Goal: Information Seeking & Learning: Learn about a topic

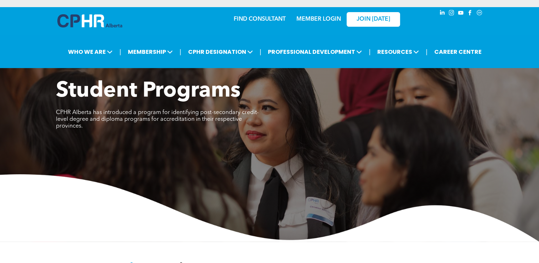
click at [330, 17] on link "MEMBER LOGIN" at bounding box center [318, 19] width 45 height 6
click at [317, 19] on link "MEMBER LOGIN" at bounding box center [318, 19] width 45 height 6
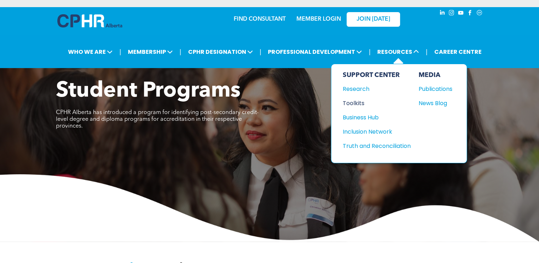
click at [360, 100] on div "Toolkits" at bounding box center [373, 103] width 61 height 9
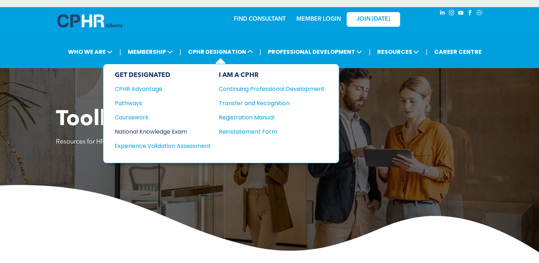
click at [148, 128] on div "National Knowledge Exam" at bounding box center [158, 131] width 87 height 9
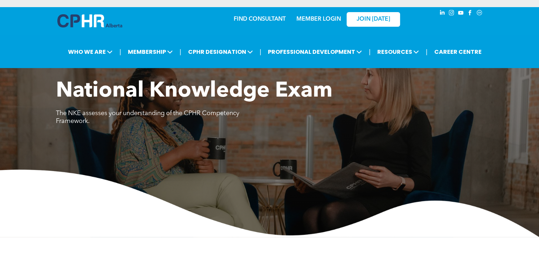
click at [318, 18] on link "MEMBER LOGIN" at bounding box center [318, 19] width 45 height 6
click at [309, 19] on link "MEMBER LOGIN" at bounding box center [318, 19] width 45 height 6
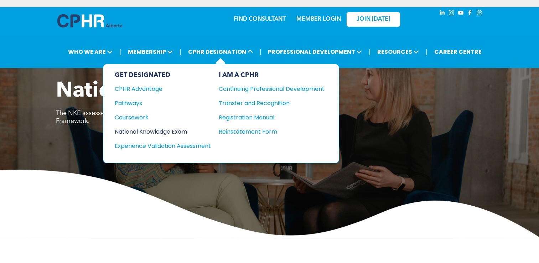
click at [163, 131] on div "National Knowledge Exam" at bounding box center [158, 131] width 87 height 9
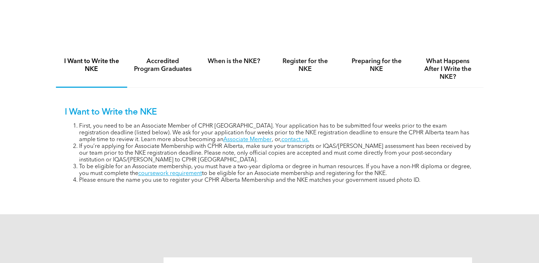
scroll to position [463, 0]
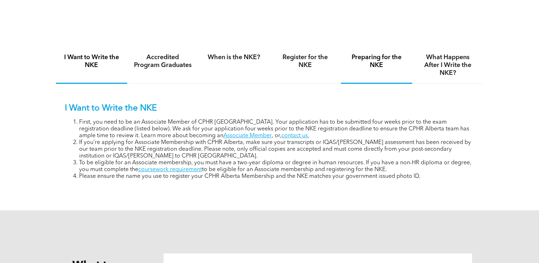
click at [372, 59] on h4 "Preparing for the NKE" at bounding box center [376, 61] width 58 height 16
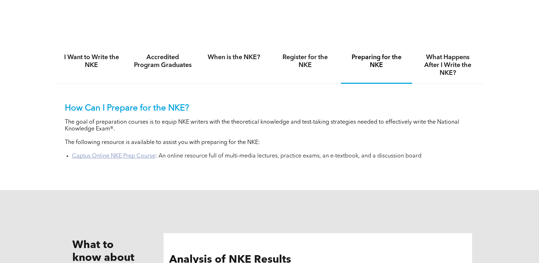
click at [86, 155] on link "Captus Online NKE Prep Course" at bounding box center [113, 156] width 83 height 6
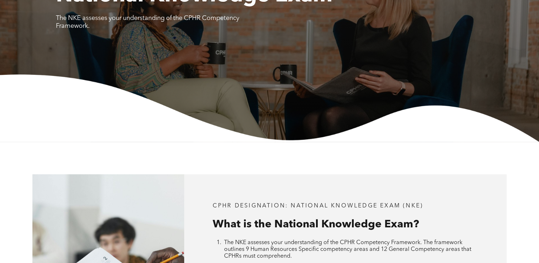
scroll to position [0, 0]
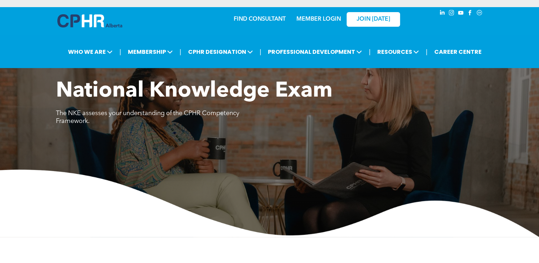
click at [328, 19] on link "MEMBER LOGIN" at bounding box center [318, 19] width 45 height 6
click at [461, 54] on link "CAREER CENTRE" at bounding box center [458, 51] width 52 height 13
